Goal: Find specific page/section: Find specific page/section

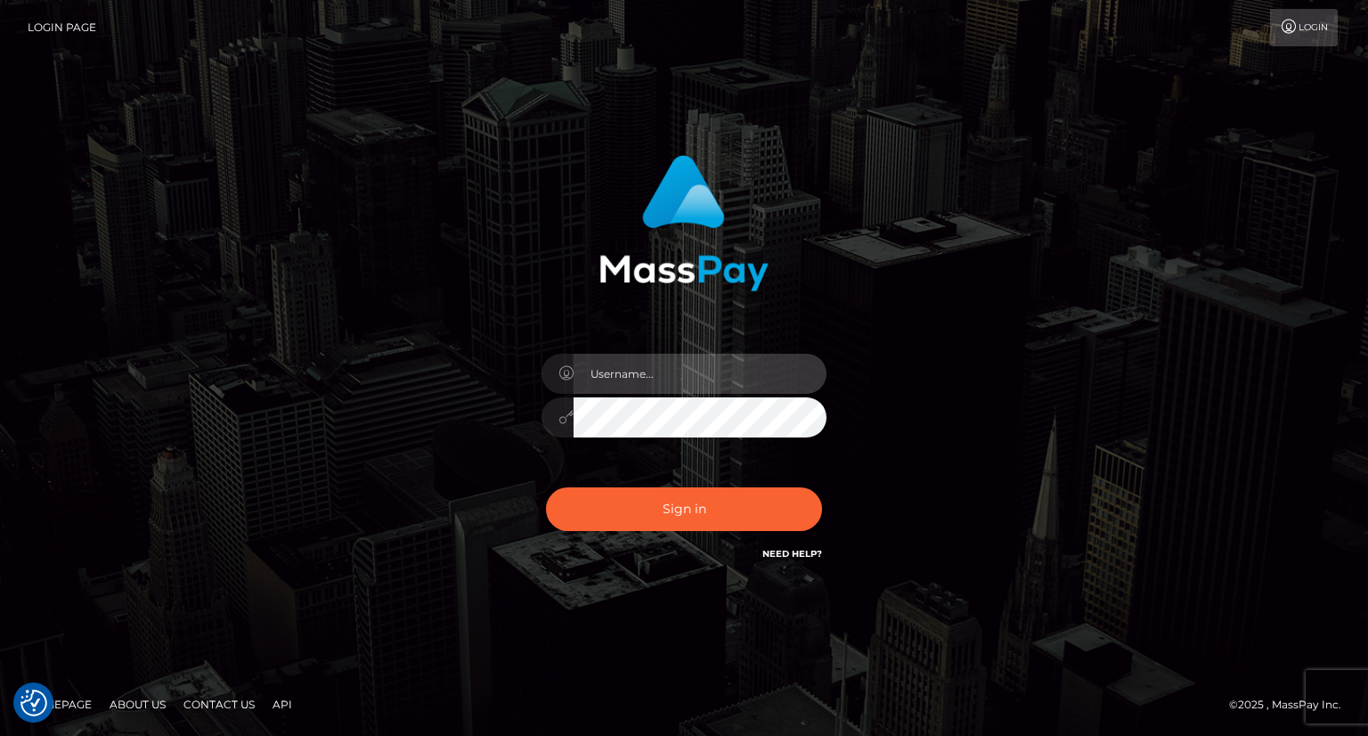
type input "carolina"
click at [648, 382] on input "text" at bounding box center [700, 374] width 253 height 40
type input "carolina"
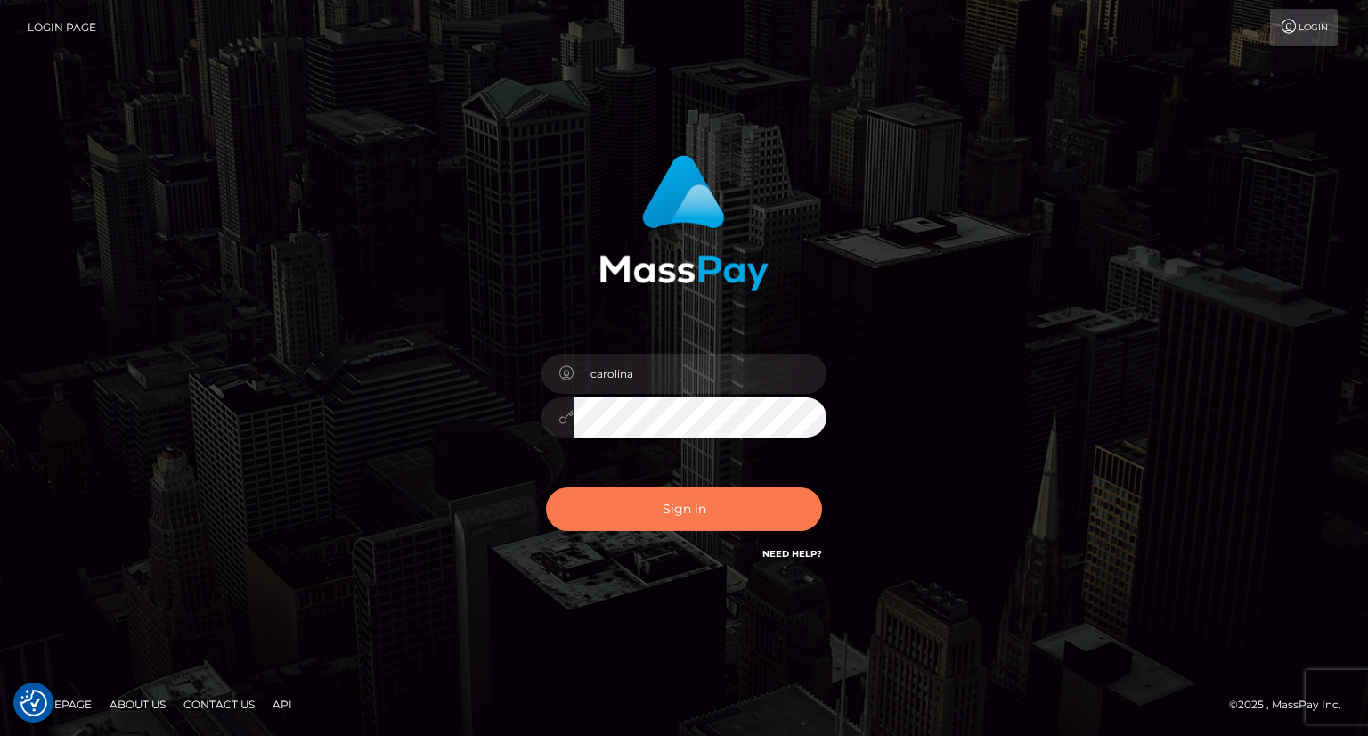
click at [708, 518] on button "Sign in" at bounding box center [684, 509] width 276 height 44
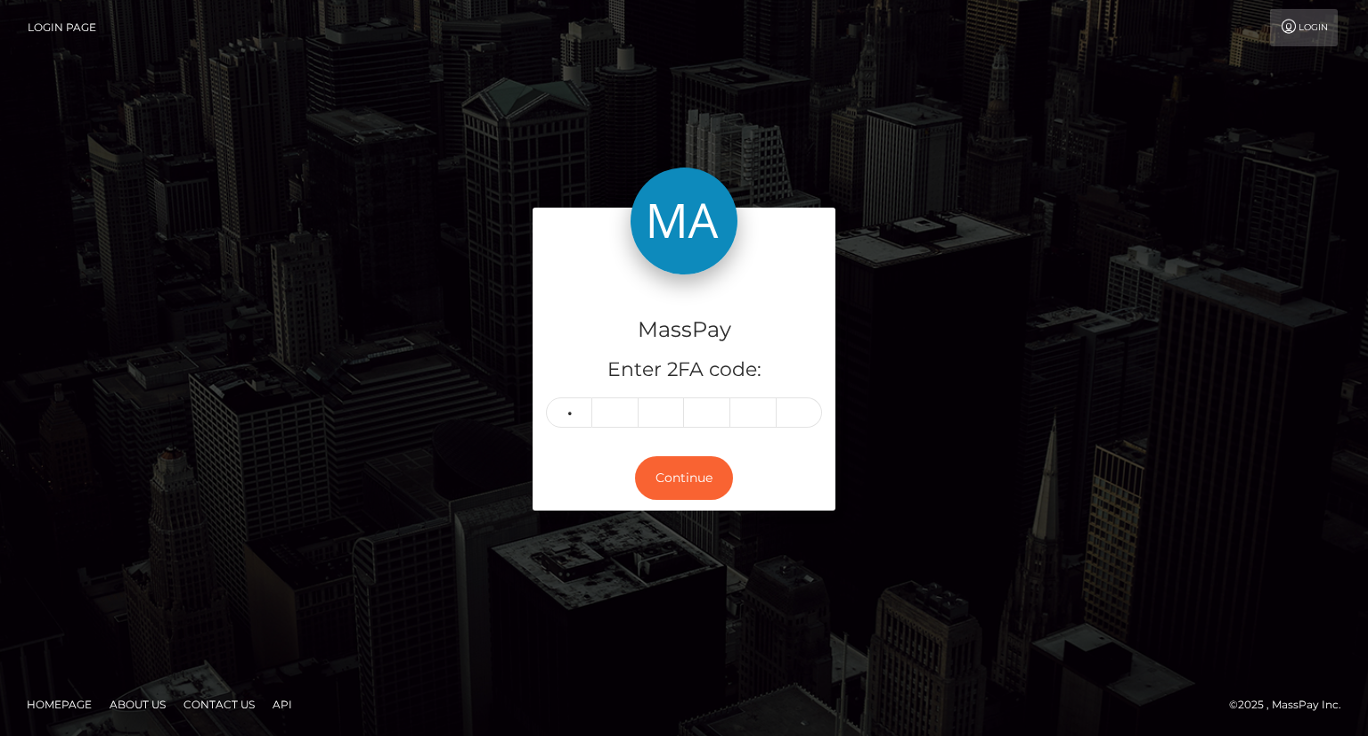
type input "7"
type input "2"
type input "7"
type input "2"
type input "3"
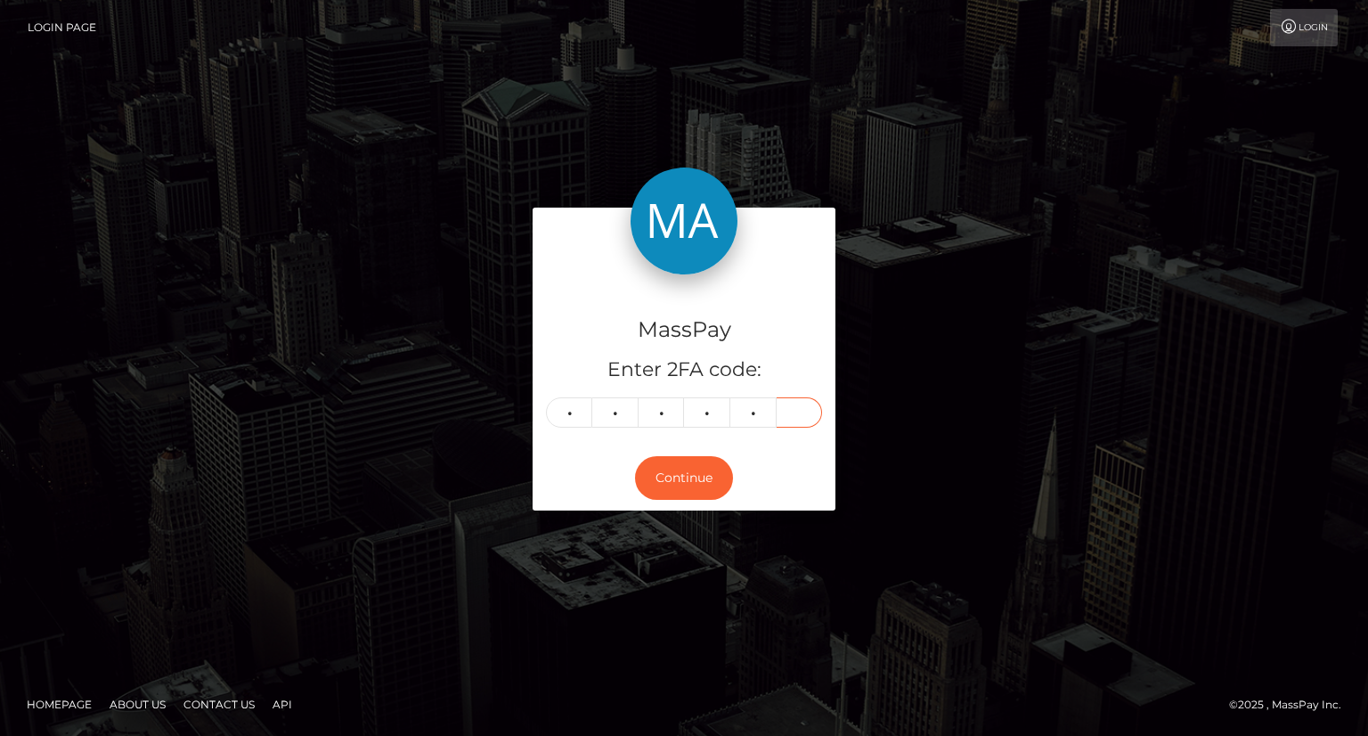
type input "6"
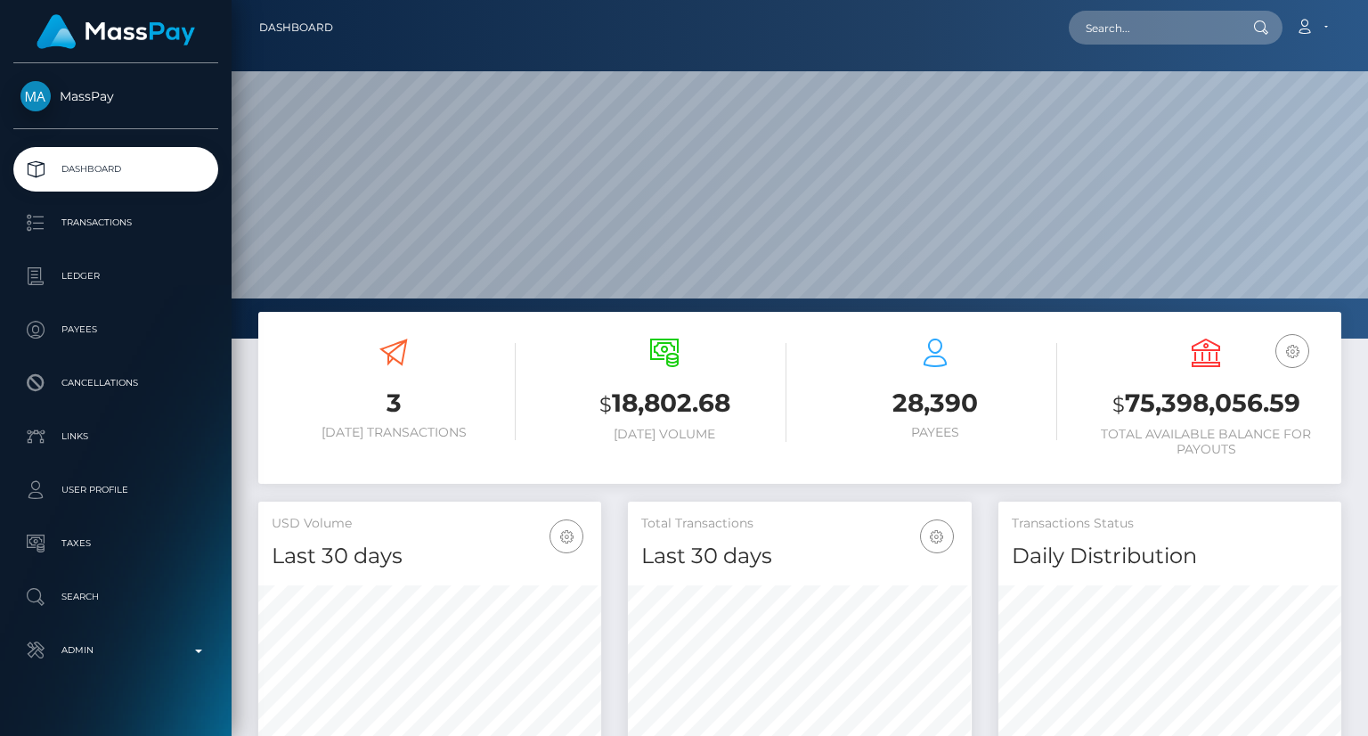
scroll to position [315, 342]
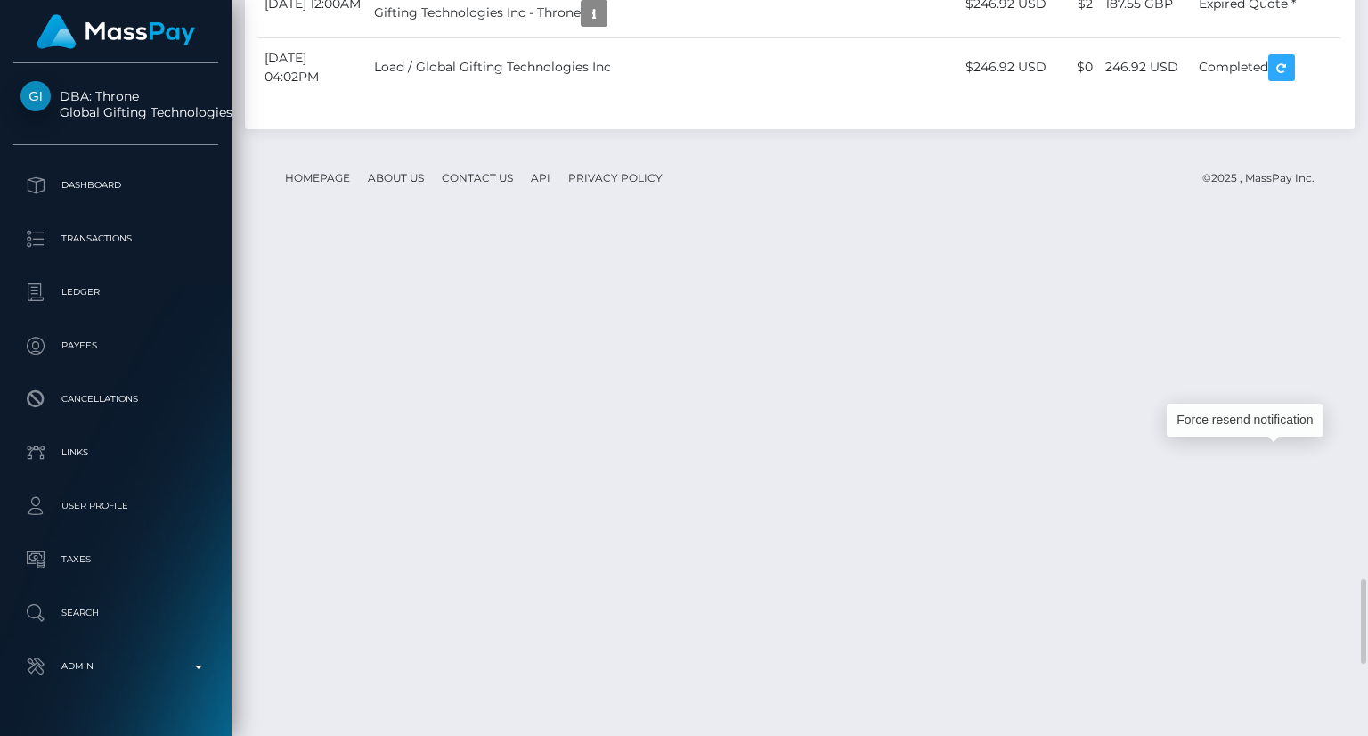
scroll to position [214, 342]
drag, startPoint x: 1211, startPoint y: 134, endPoint x: 980, endPoint y: 7, distance: 263.1
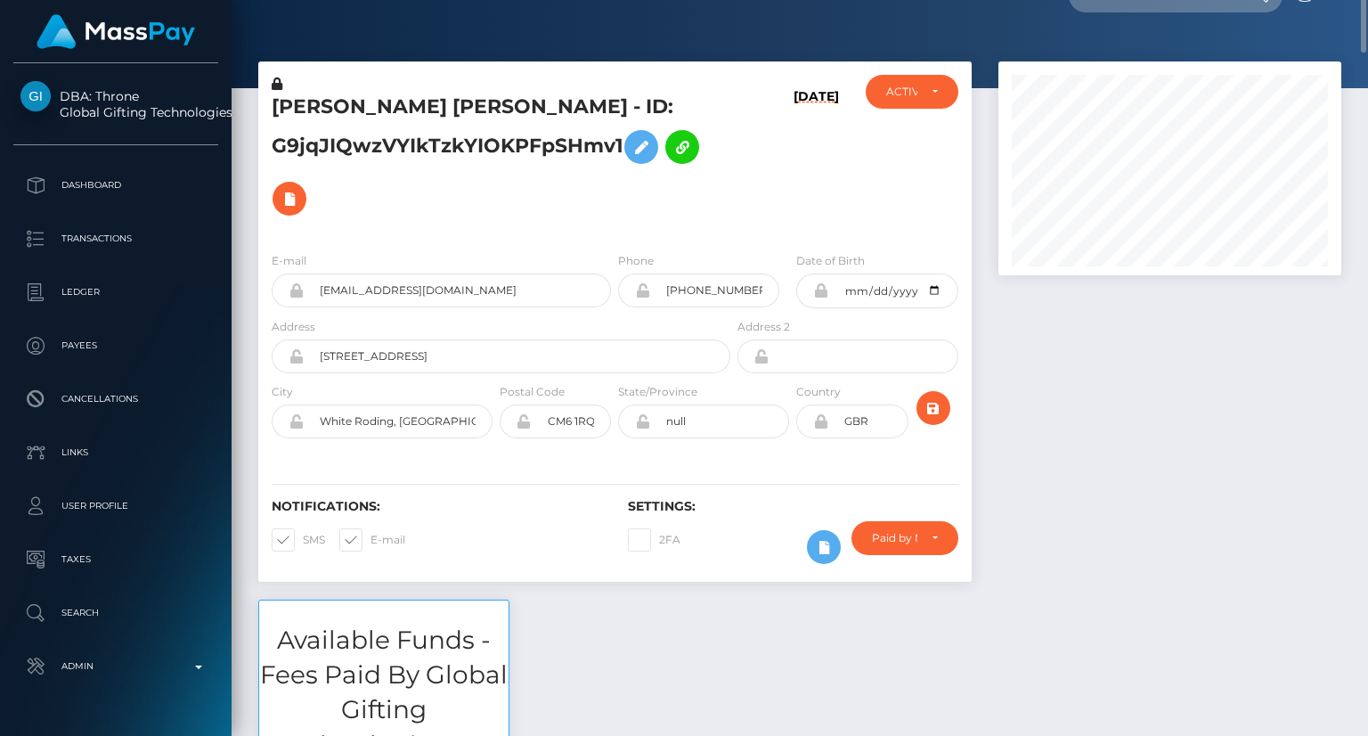
scroll to position [0, 0]
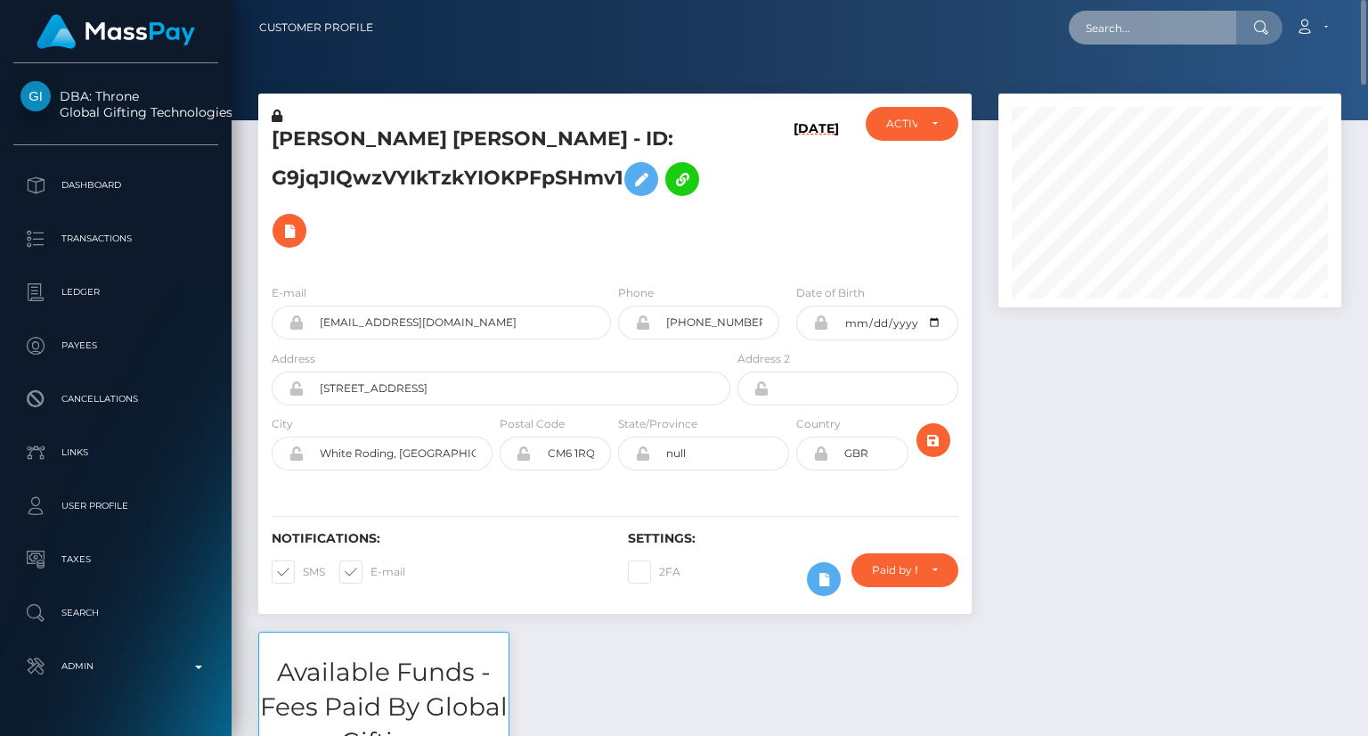
click at [1134, 38] on input "text" at bounding box center [1152, 28] width 167 height 34
paste input "bake17948@gmail.com"
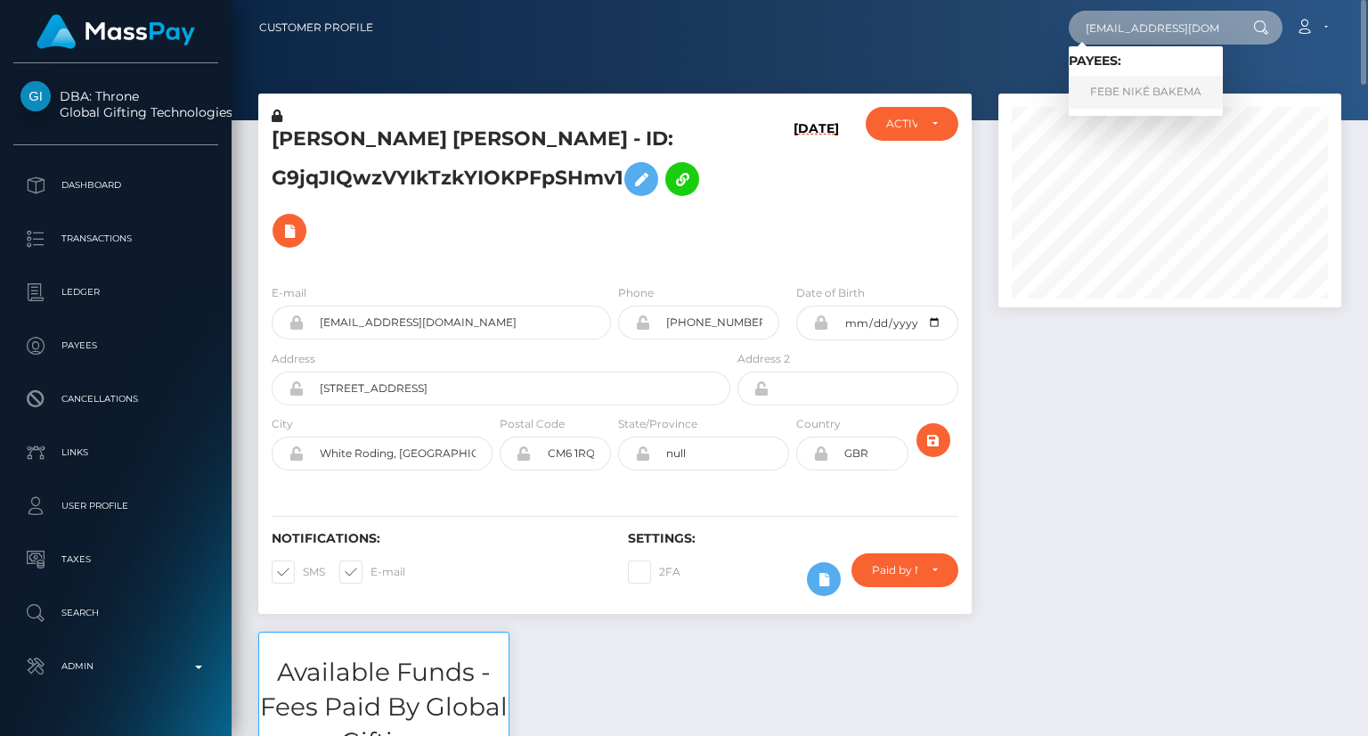
type input "bake17948@gmail.com"
click at [1136, 91] on link "FEBE NIKÉ BAKEMA" at bounding box center [1146, 92] width 154 height 33
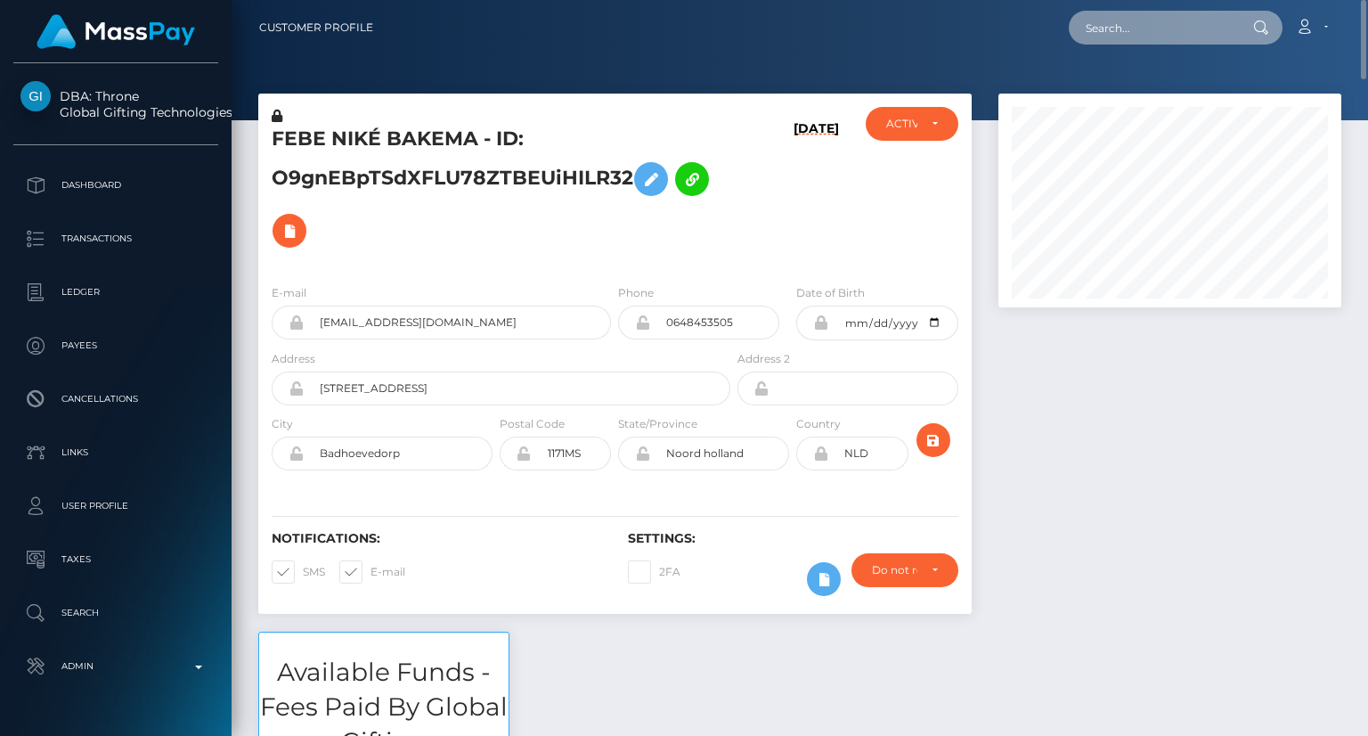
click at [1136, 24] on input "text" at bounding box center [1152, 28] width 167 height 34
paste input "[EMAIL_ADDRESS][DOMAIN_NAME]"
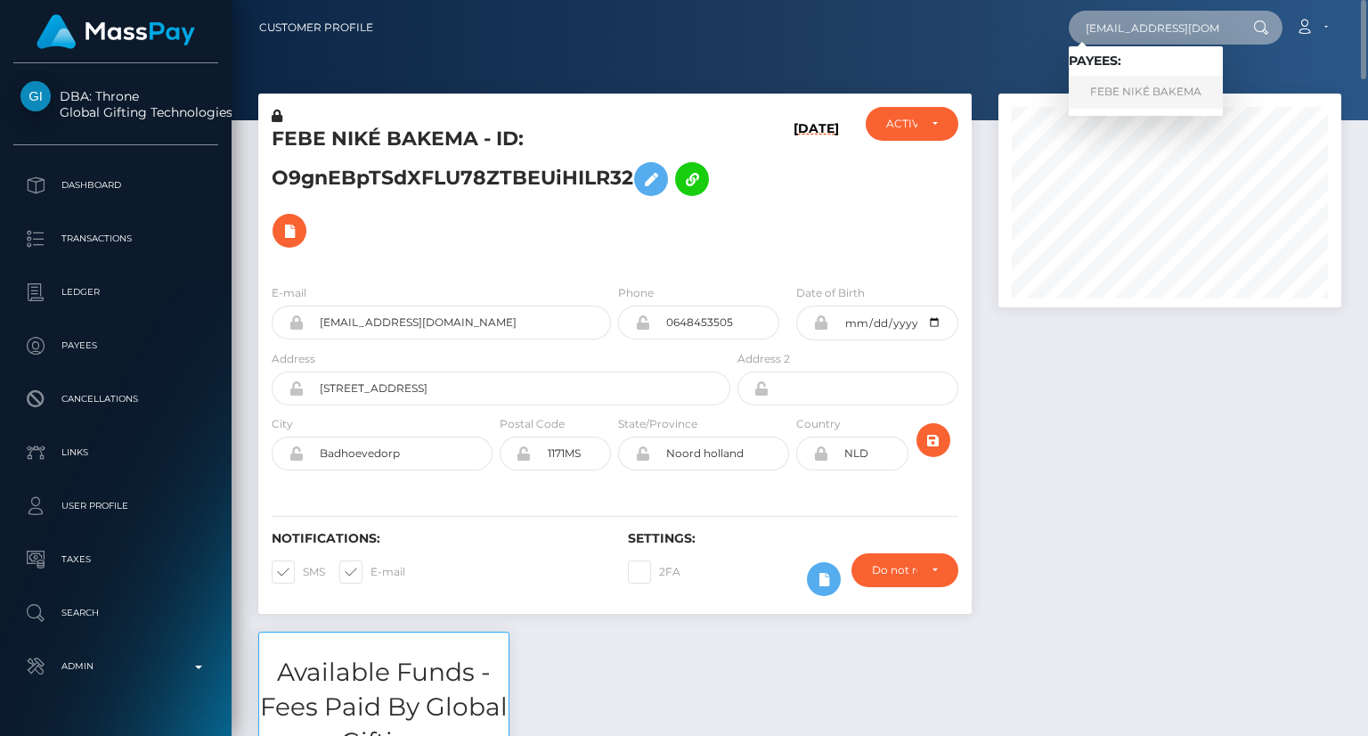
type input "[EMAIL_ADDRESS][DOMAIN_NAME]"
click at [1145, 88] on link "FEBE NIKÉ BAKEMA" at bounding box center [1146, 92] width 154 height 33
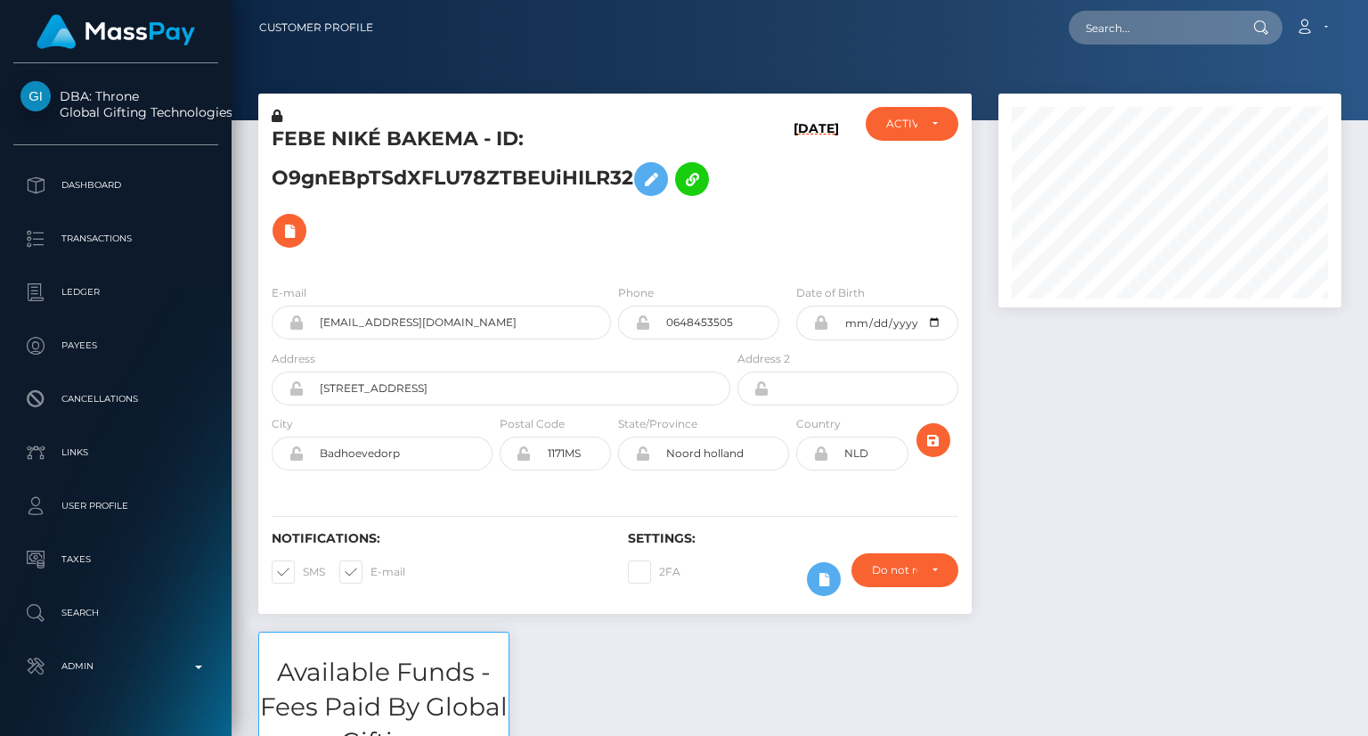
scroll to position [214, 342]
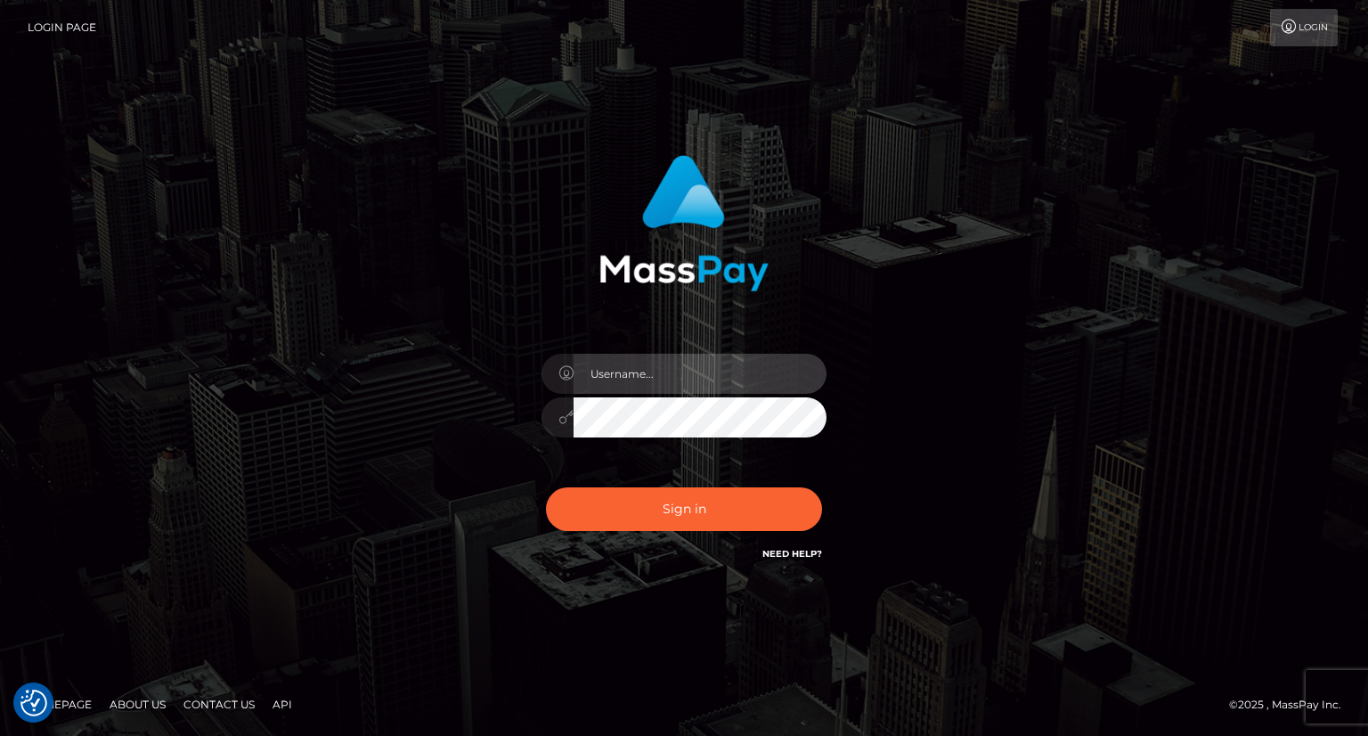
type input "carolina"
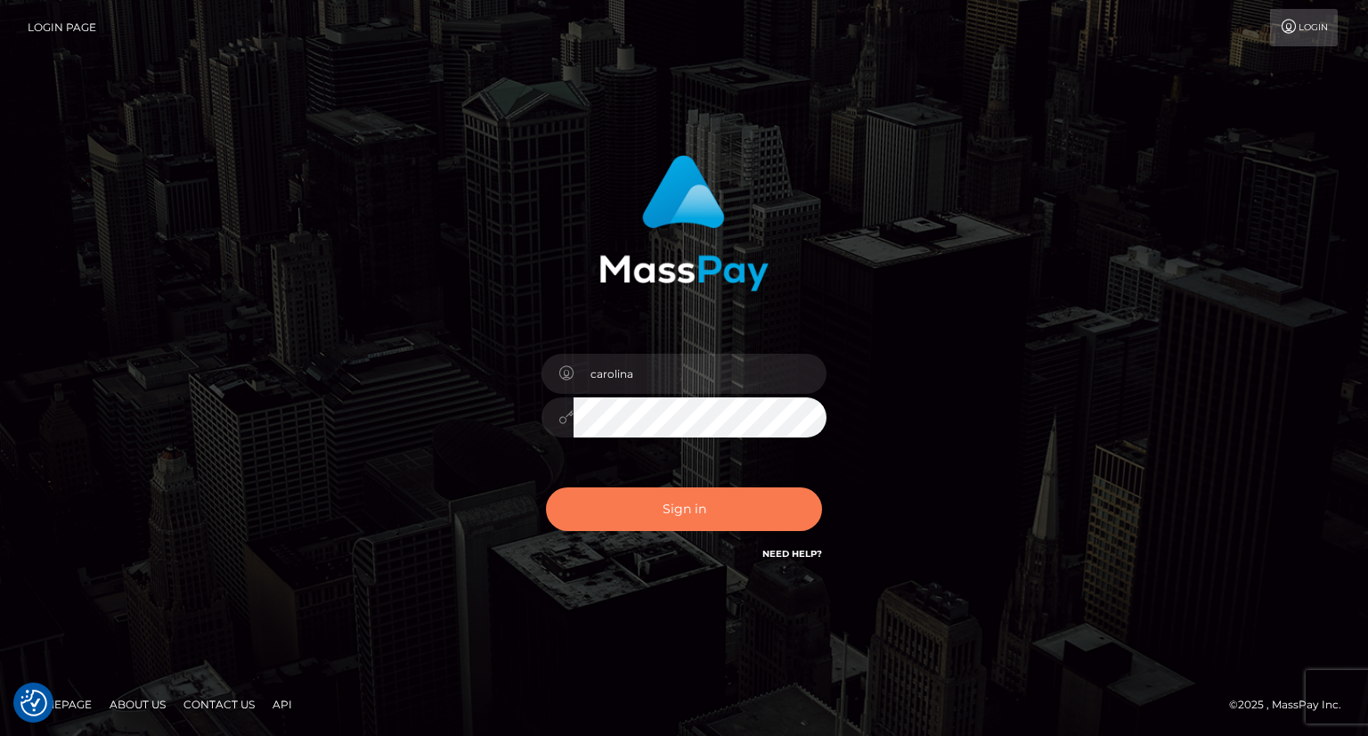
click at [680, 514] on button "Sign in" at bounding box center [684, 509] width 276 height 44
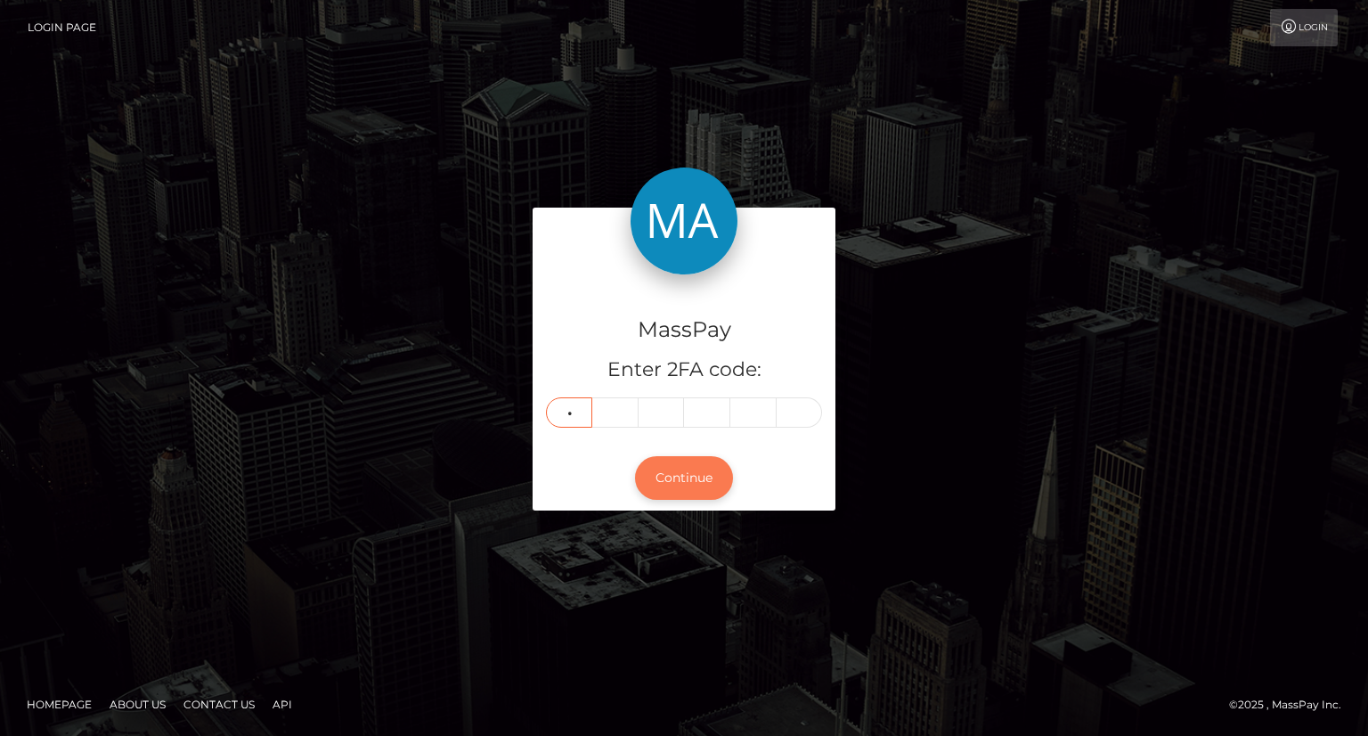
type input "8"
type input "1"
type input "6"
type input "4"
type input "2"
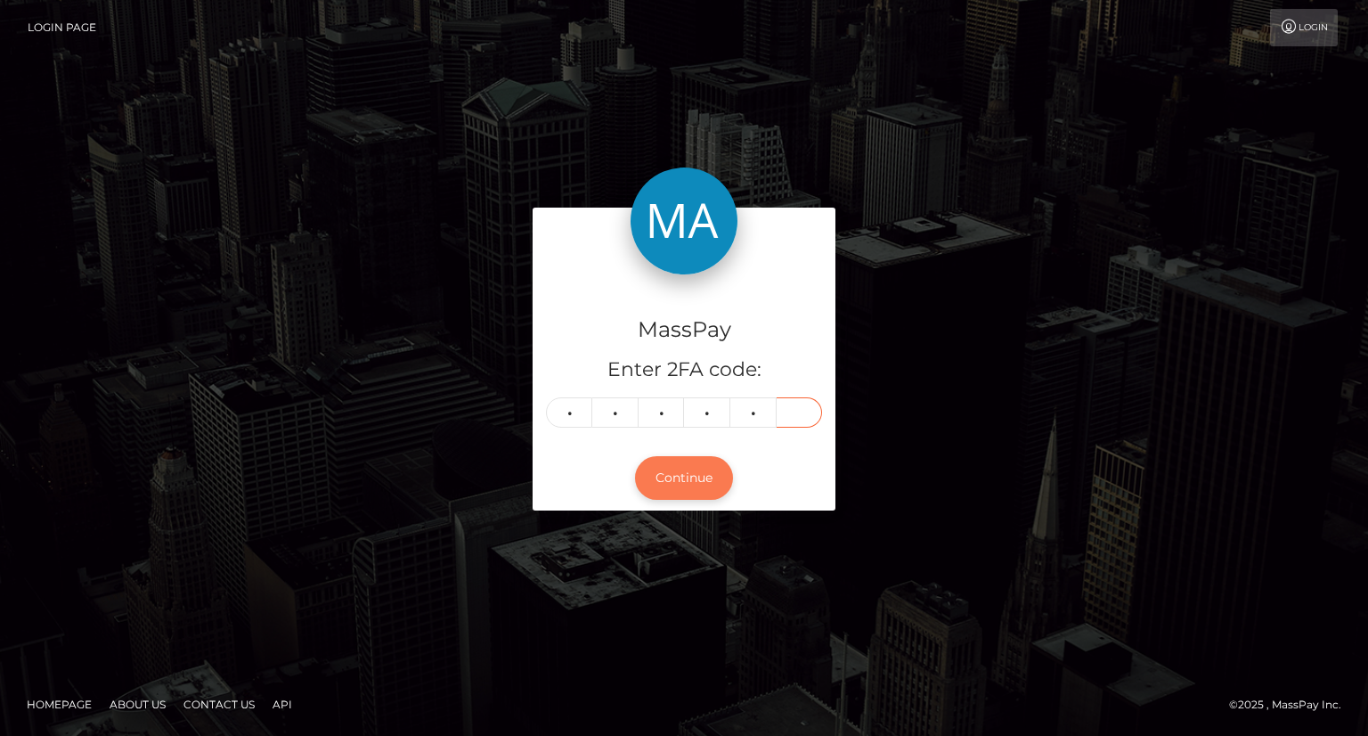
type input "7"
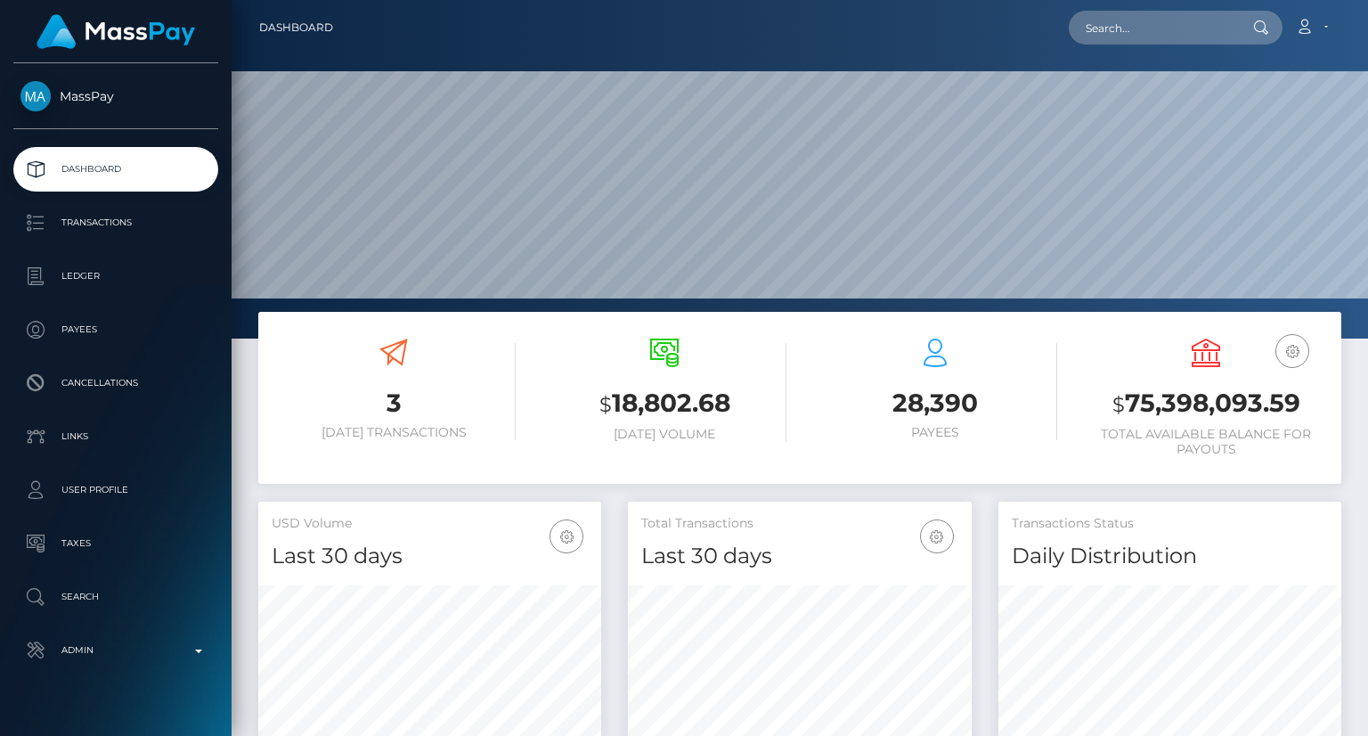
scroll to position [315, 342]
click at [1115, 37] on input "text" at bounding box center [1152, 28] width 167 height 34
paste input "[EMAIL_ADDRESS][DOMAIN_NAME]"
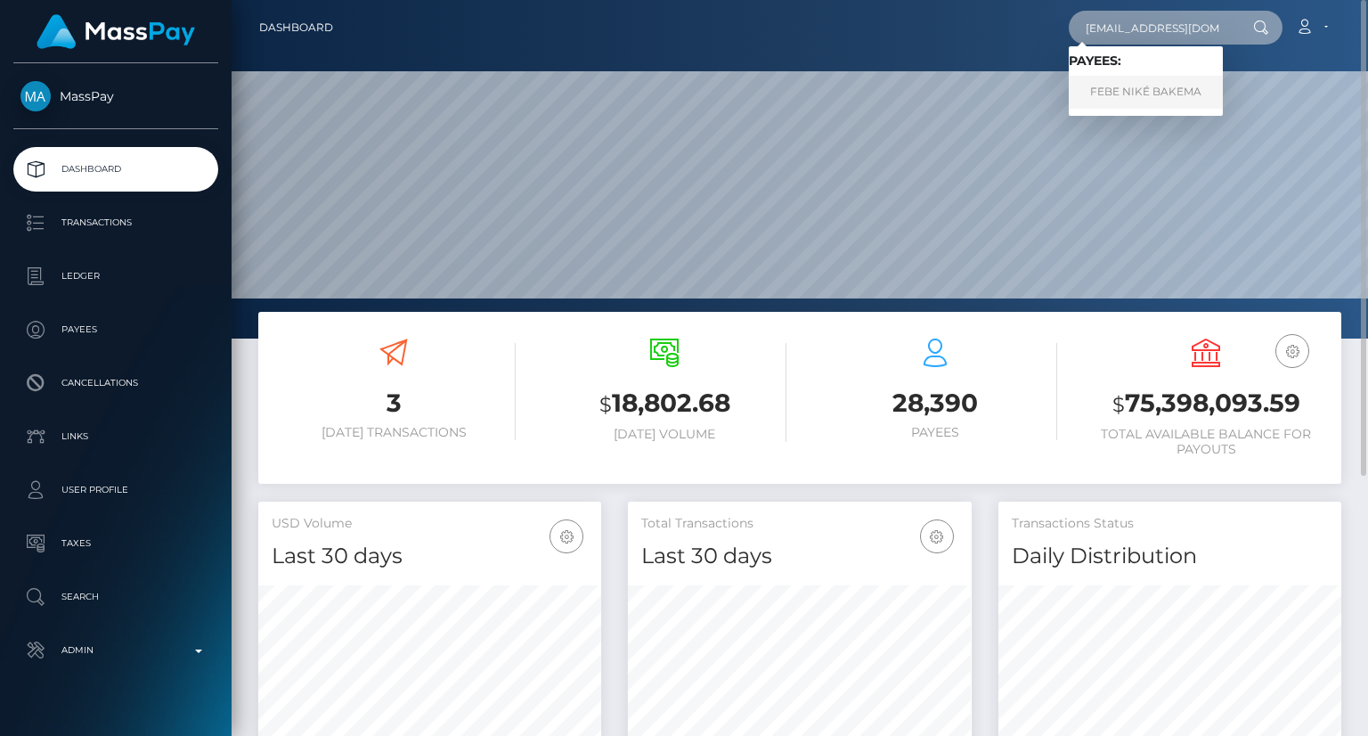
type input "bake17948@gmail.com"
click at [1136, 104] on link "FEBE NIKÉ BAKEMA" at bounding box center [1146, 92] width 154 height 33
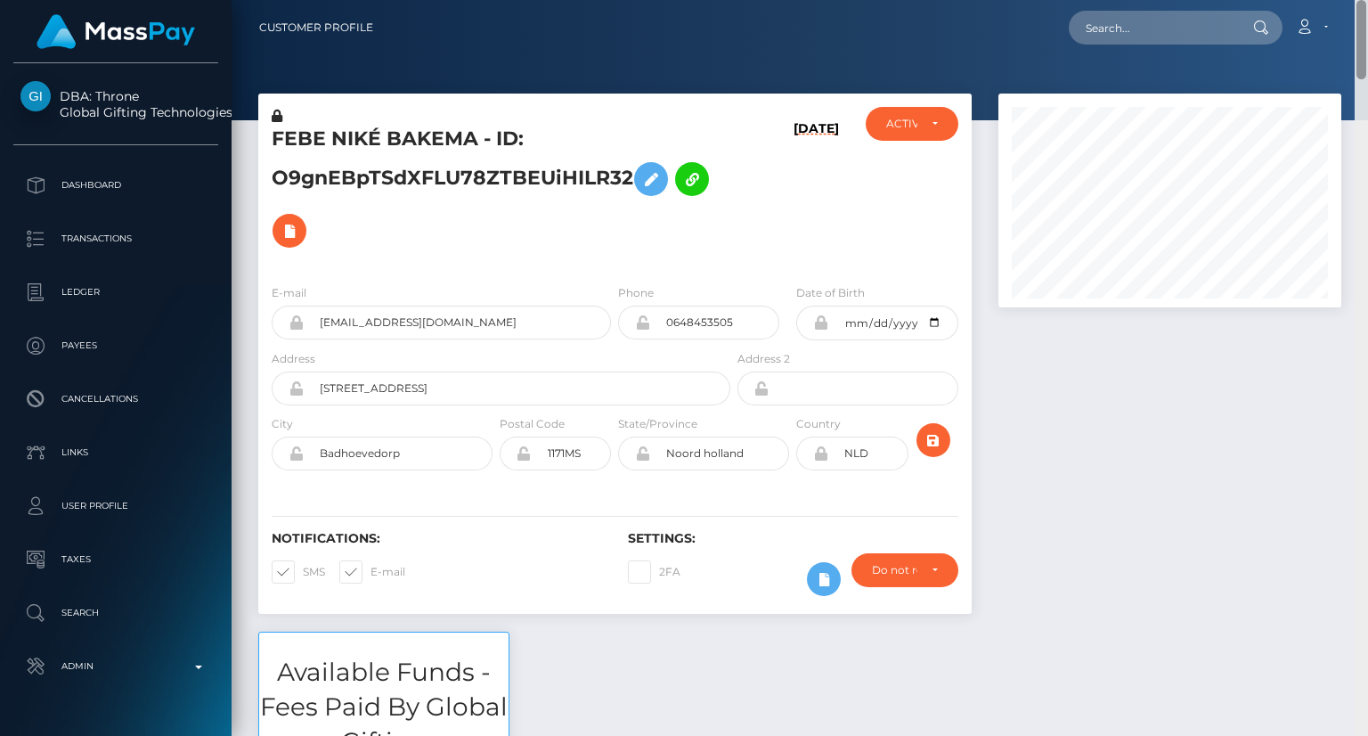
drag, startPoint x: 1364, startPoint y: 418, endPoint x: 1205, endPoint y: -57, distance: 500.6
click at [1205, 0] on html "DBA: Throne Global Gifting Technologies Inc Dashboard Transactions Ledger Payee…" at bounding box center [684, 368] width 1368 height 736
click at [1176, 35] on input "text" at bounding box center [1152, 28] width 167 height 34
paste input "creators@playboy.com"
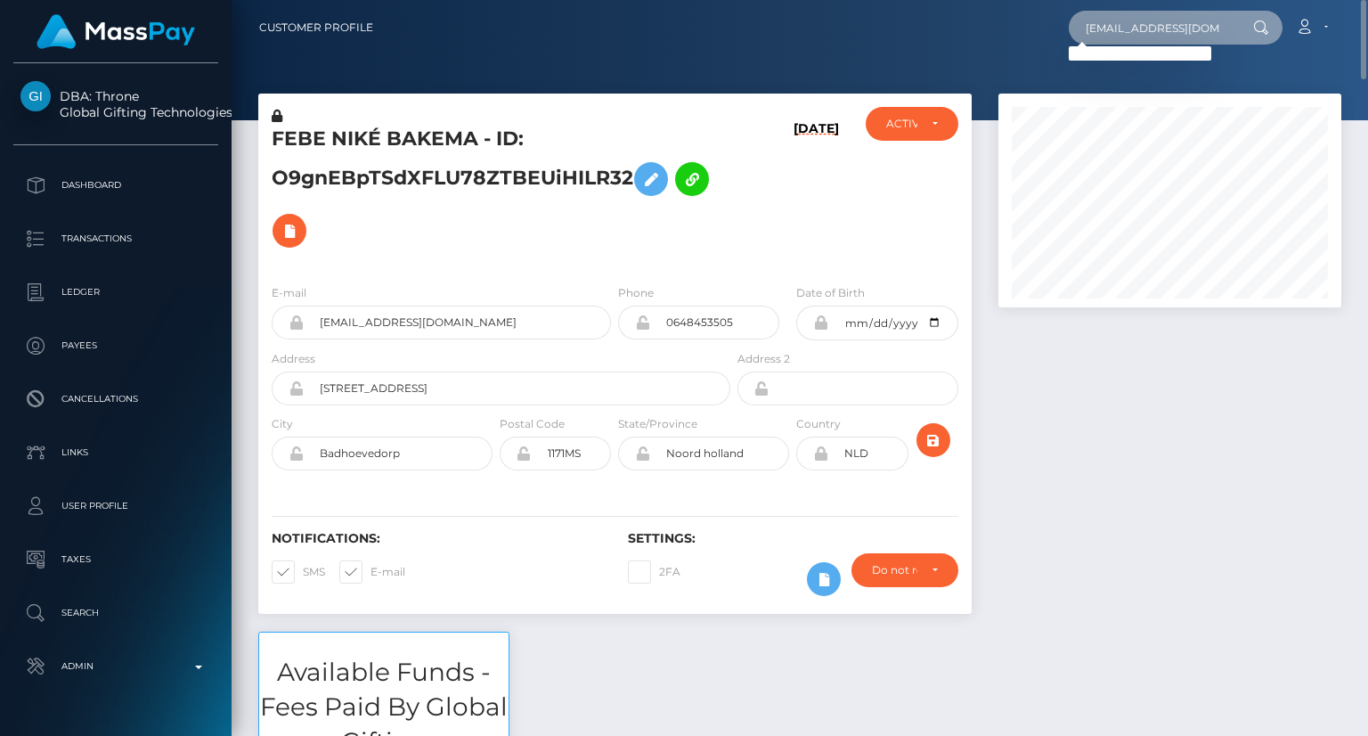
click at [1148, 30] on input "creators@playboy.com" at bounding box center [1152, 28] width 167 height 34
click at [1147, 29] on input "creators@playboy.com" at bounding box center [1152, 28] width 167 height 34
click at [1146, 29] on input "creators@playboy.com" at bounding box center [1152, 28] width 167 height 34
paste input "oact_5ZmxSH7fjhta"
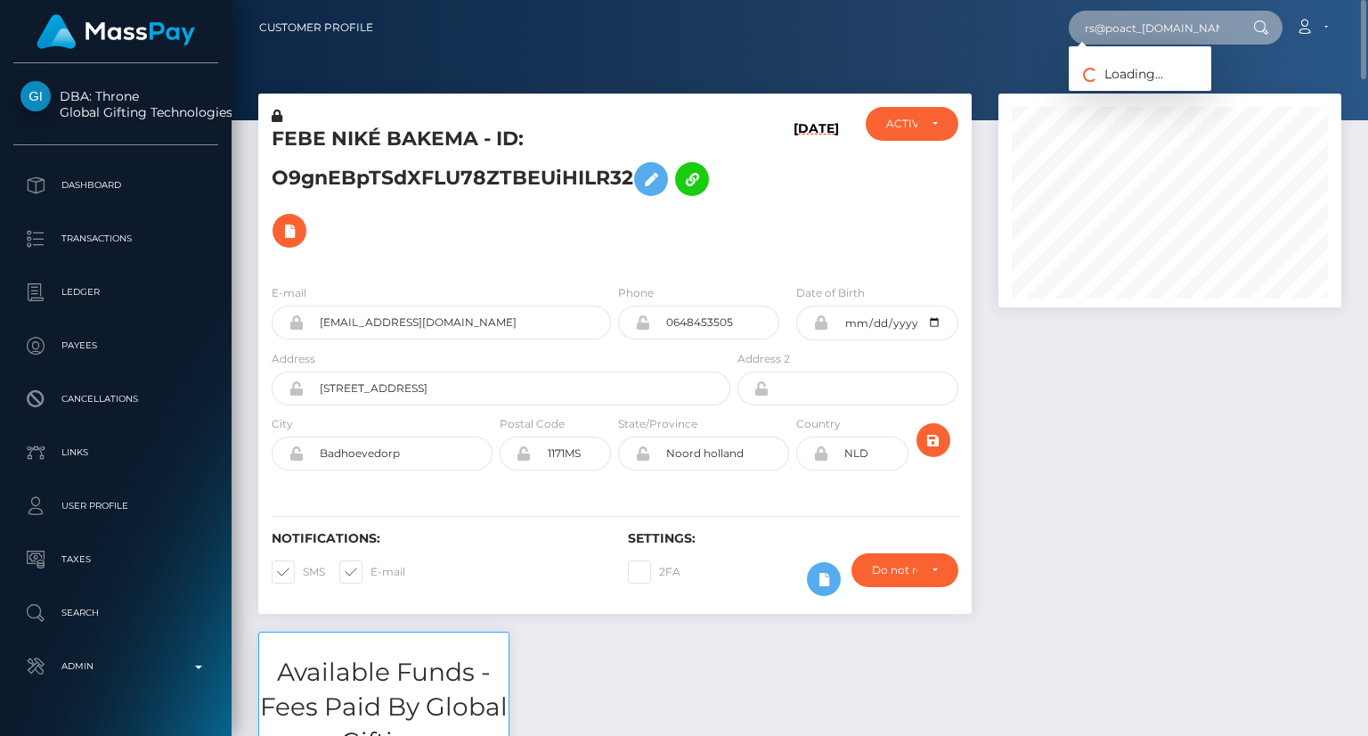
click at [1151, 34] on input "creators@poact_5ZmxSH7fjhta.com" at bounding box center [1152, 28] width 167 height 34
click at [1152, 33] on input "creators@poact_5ZmxSH7fjhta.com" at bounding box center [1152, 28] width 167 height 34
paste input "poact_5ZmxSH7fjhta"
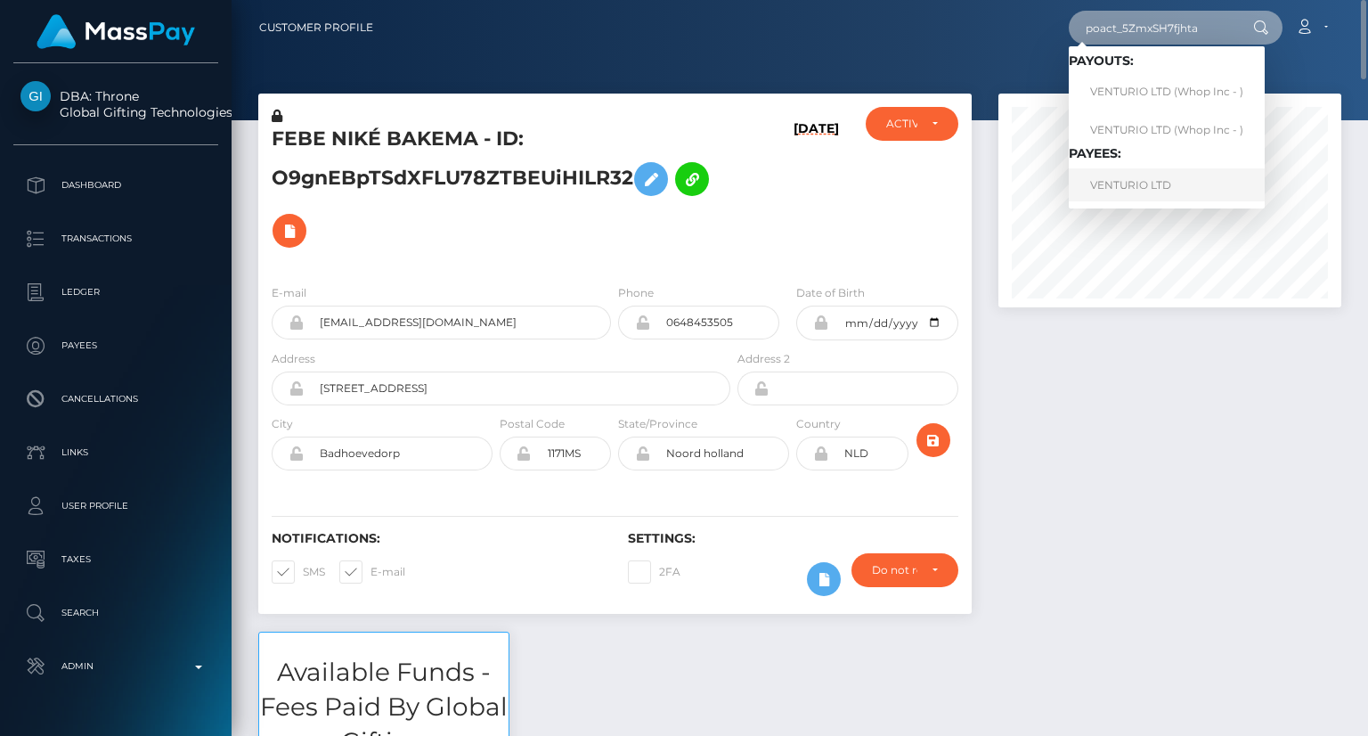
type input "poact_5ZmxSH7fjhta"
click at [1148, 180] on link "VENTURIO LTD" at bounding box center [1167, 184] width 196 height 33
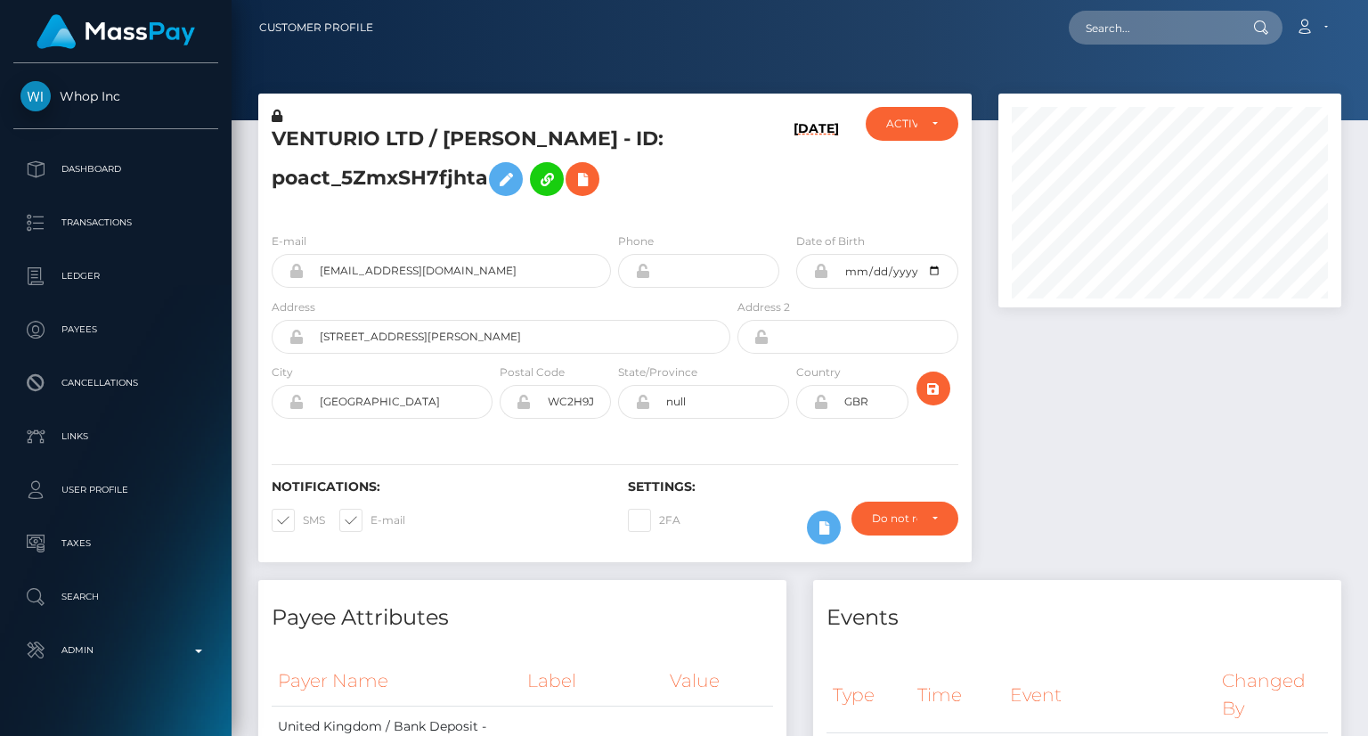
scroll to position [214, 342]
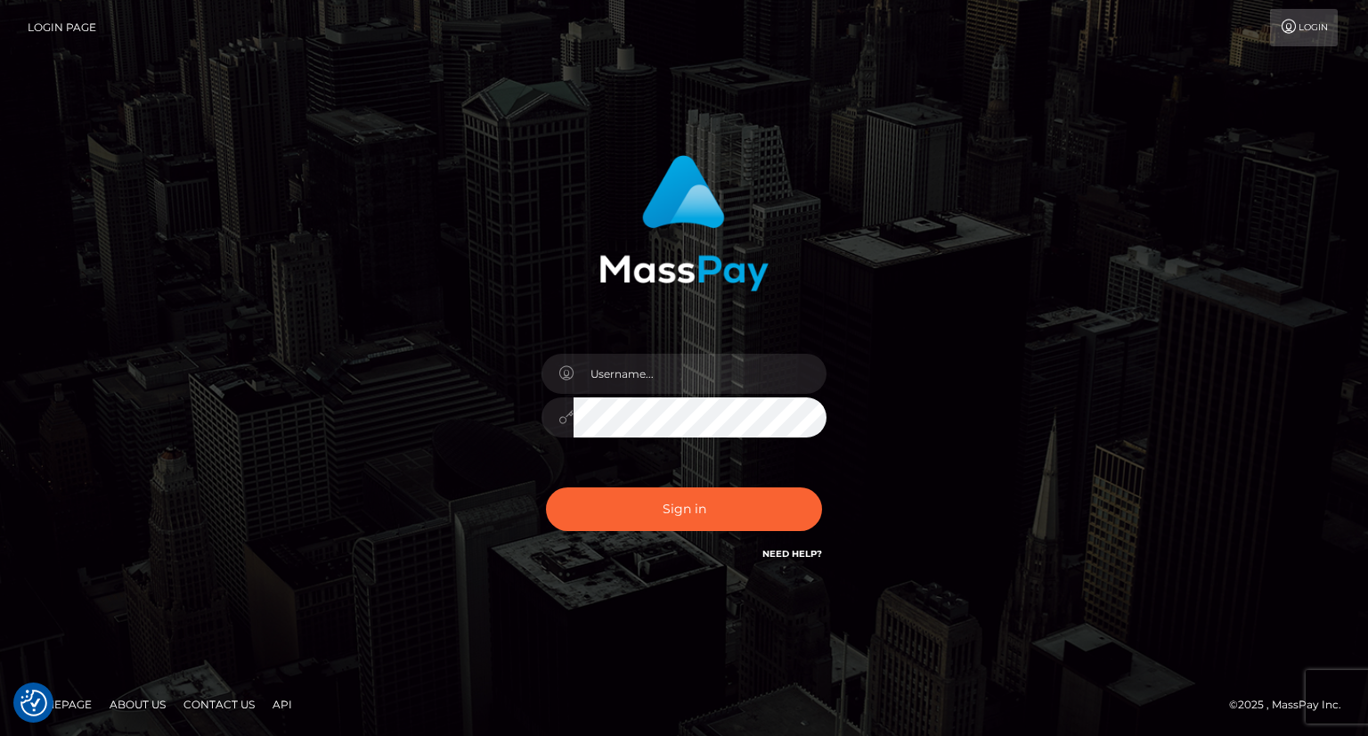
type input "carolina"
